Goal: Check status: Check status

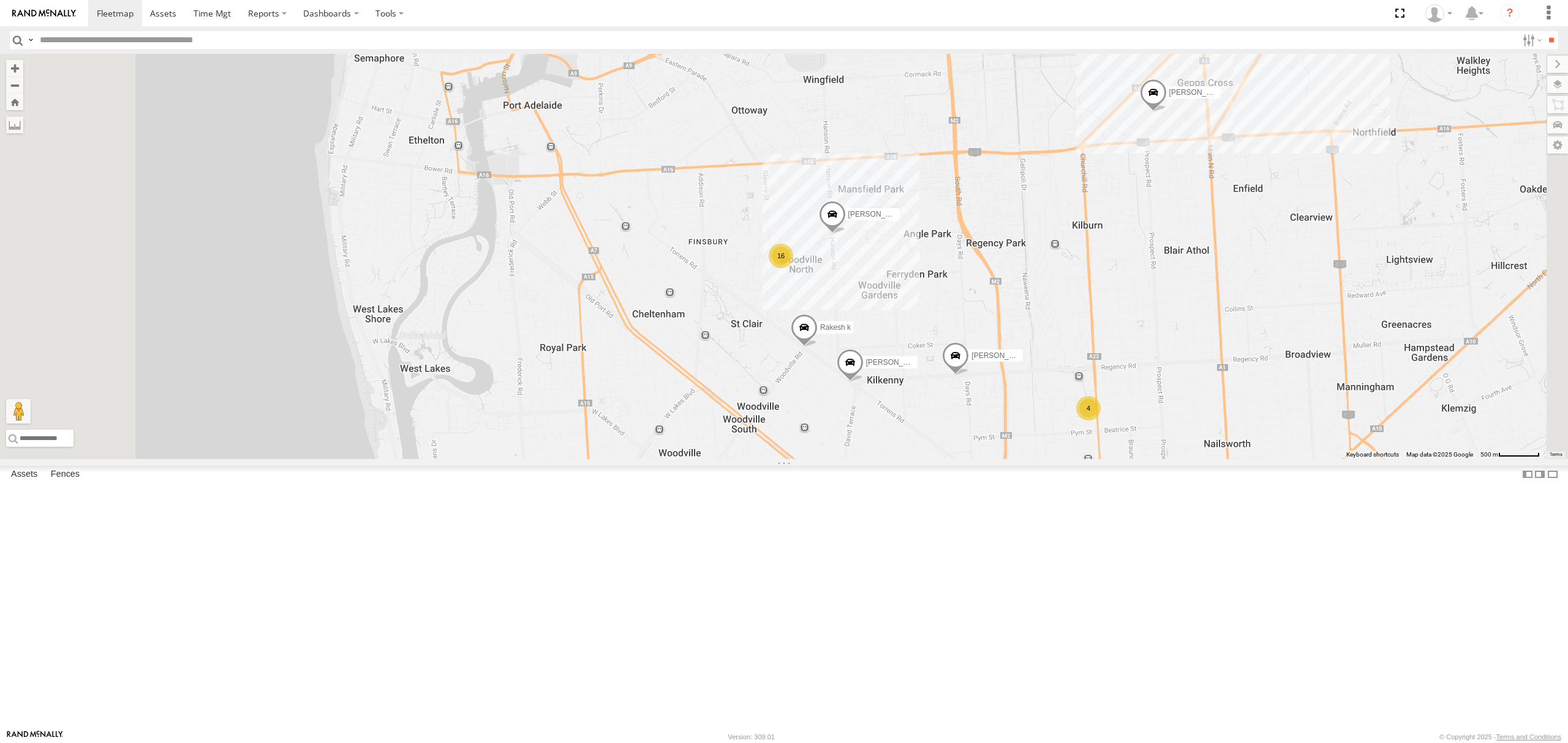
drag, startPoint x: 91, startPoint y: 86, endPoint x: 173, endPoint y: 98, distance: 82.9
click at [0, 0] on div "All Assets" at bounding box center [0, 0] width 0 height 0
